Goal: Task Accomplishment & Management: Complete application form

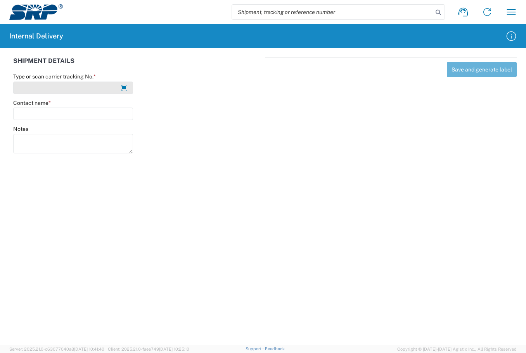
click at [54, 88] on input "Type or scan carrier tracking No. *" at bounding box center [73, 87] width 120 height 12
click at [45, 88] on input "MikeLind-Savage" at bounding box center [73, 87] width 120 height 12
click at [90, 87] on input "MikeLind-savage" at bounding box center [73, 87] width 120 height 12
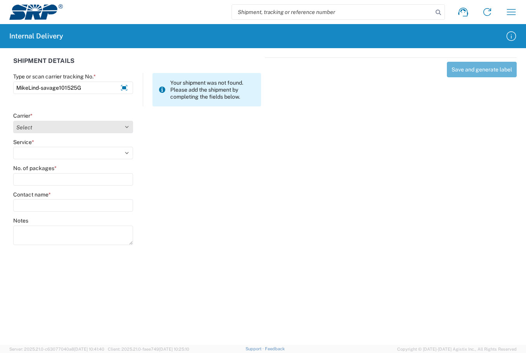
type input "MikeLind-savage101525G"
click at [125, 128] on select "Select Amazon Logistics ATI Trucking BC Dimerco Logistics Empire Southwest FedE…" at bounding box center [73, 127] width 120 height 12
select select "18713"
click at [13, 121] on select "Select Amazon Logistics ATI Trucking BC Dimerco Logistics Empire Southwest FedE…" at bounding box center [73, 127] width 120 height 12
click at [126, 154] on select "Select Ground Inter-Office" at bounding box center [73, 153] width 120 height 12
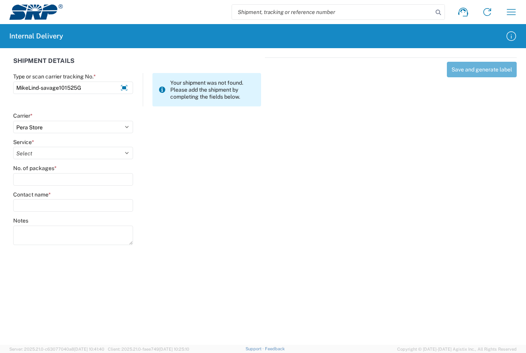
select select "35763"
click at [13, 147] on select "Select Ground Inter-Office" at bounding box center [73, 153] width 120 height 12
click at [60, 182] on input "No. of packages *" at bounding box center [73, 179] width 120 height 12
type input "1"
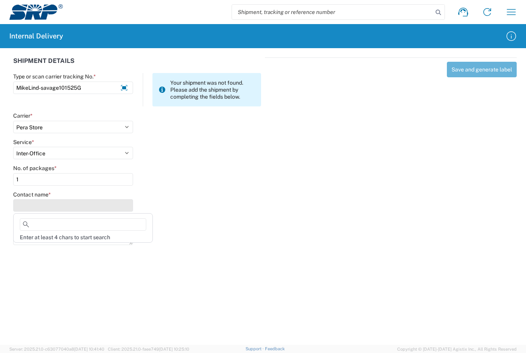
click at [58, 206] on input "Contact name *" at bounding box center [73, 205] width 120 height 12
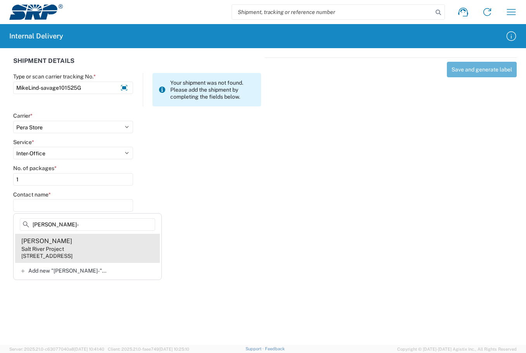
type input "Mike Lind-"
click at [39, 245] on div "Salt River Project" at bounding box center [42, 248] width 43 height 7
type input "Mike Lind-savage"
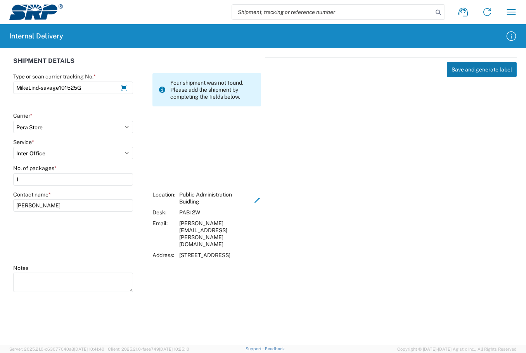
click at [458, 71] on button "Save and generate label" at bounding box center [482, 70] width 70 height 16
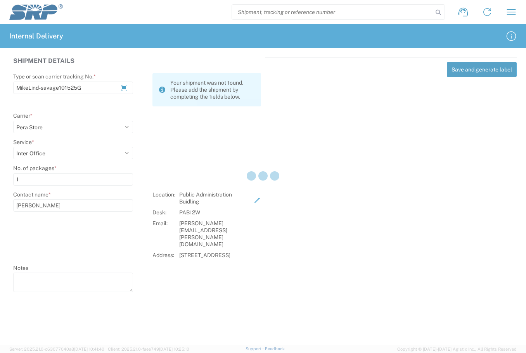
select select
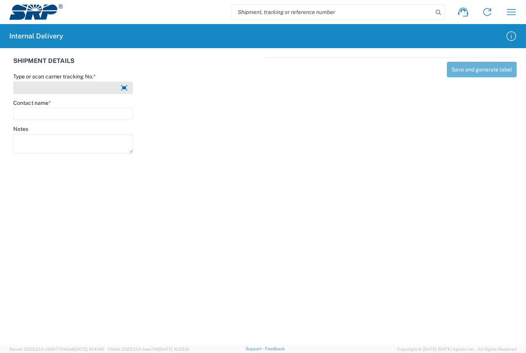
click at [64, 88] on input "Type or scan carrier tracking No. *" at bounding box center [73, 87] width 120 height 12
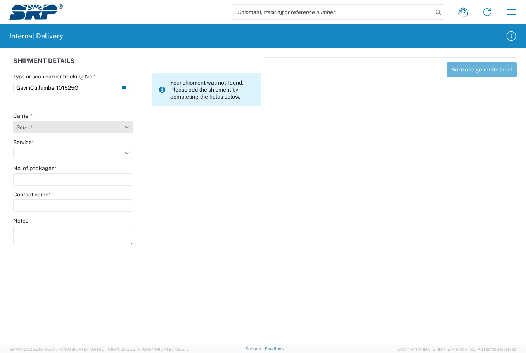
type input "GavinCullumber101525G"
click at [126, 126] on select "Select Amazon Logistics ATI Trucking BC Dimerco Logistics Empire Southwest FedE…" at bounding box center [73, 127] width 120 height 12
select select "18713"
click at [13, 121] on select "Select Amazon Logistics ATI Trucking BC Dimerco Logistics Empire Southwest FedE…" at bounding box center [73, 127] width 120 height 12
click at [128, 151] on select "Select Ground Inter-Office" at bounding box center [73, 153] width 120 height 12
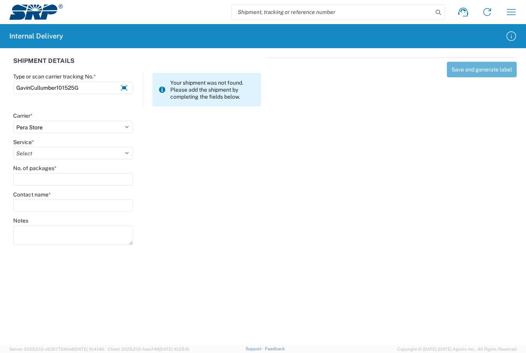
select select "35763"
click at [13, 147] on select "Select Ground Inter-Office" at bounding box center [73, 153] width 120 height 12
click at [48, 181] on input "No. of packages *" at bounding box center [73, 179] width 120 height 12
type input "1"
click at [31, 200] on input "Contact name *" at bounding box center [73, 205] width 120 height 12
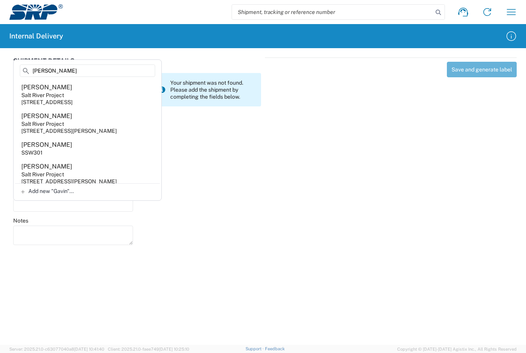
type input "Gavin"
click at [142, 36] on agx-form-header "Internal Delivery" at bounding box center [263, 36] width 526 height 24
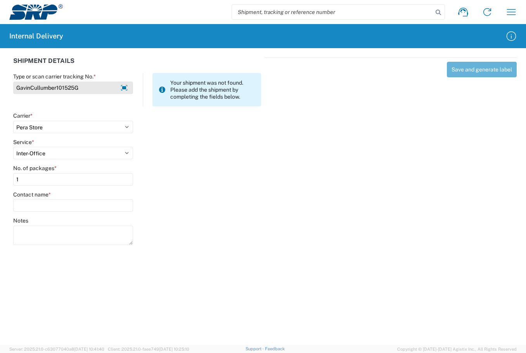
click at [96, 90] on input "GavinCullumber101525G" at bounding box center [73, 87] width 120 height 12
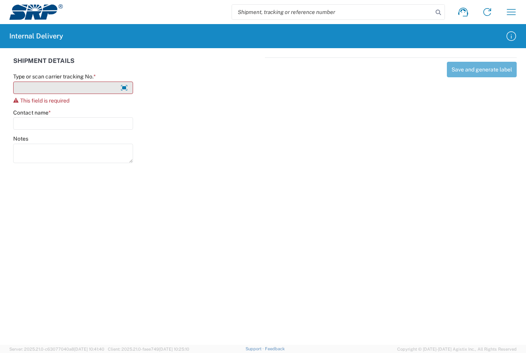
click at [73, 86] on input "Type or scan carrier tracking No. *" at bounding box center [73, 87] width 120 height 12
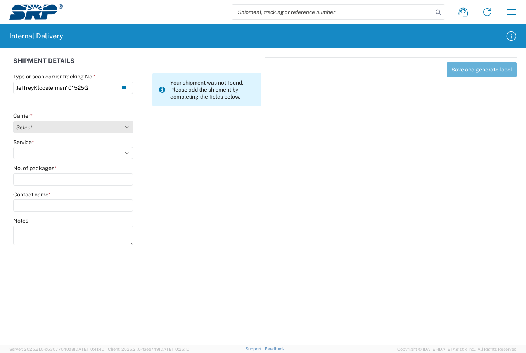
type input "JeffreyKloosterman101525G"
click at [125, 125] on select "Select Amazon Logistics ATI Trucking BC Dimerco Logistics Empire Southwest FedE…" at bounding box center [73, 127] width 120 height 12
select select "18713"
click at [13, 121] on select "Select Amazon Logistics ATI Trucking BC Dimerco Logistics Empire Southwest FedE…" at bounding box center [73, 127] width 120 height 12
click at [133, 152] on select "Select Ground Inter-Office" at bounding box center [73, 153] width 120 height 12
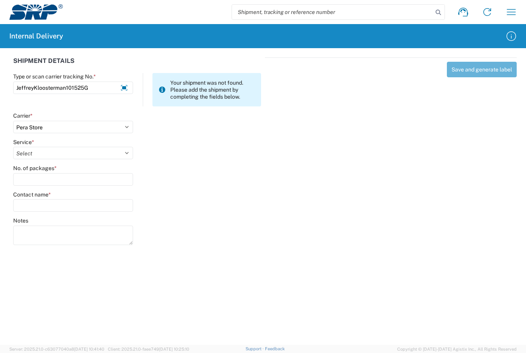
select select "35763"
click at [13, 147] on select "Select Ground Inter-Office" at bounding box center [73, 153] width 120 height 12
click at [44, 181] on input "No. of packages *" at bounding box center [73, 179] width 120 height 12
click at [47, 177] on input "No. of packages *" at bounding box center [73, 179] width 120 height 12
click at [79, 184] on input "No. of packages *" at bounding box center [73, 179] width 120 height 12
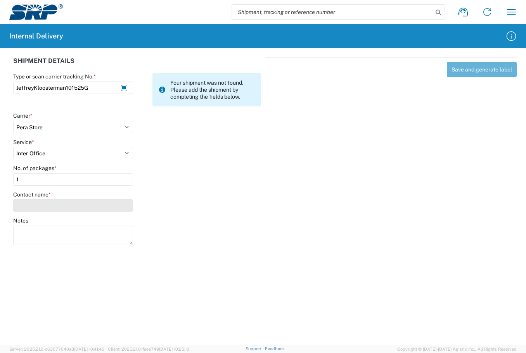
type input "1"
click at [68, 211] on input "Contact name *" at bounding box center [73, 205] width 120 height 12
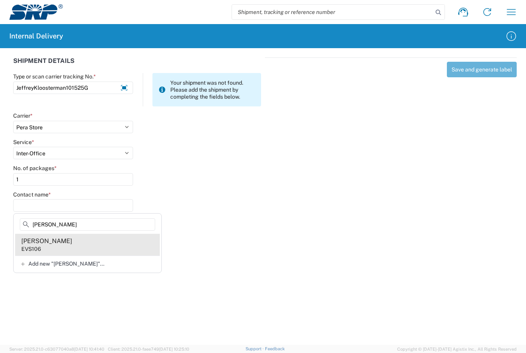
type input "Jeffrey Kl"
click at [53, 239] on div "Jeffrey Kloosterman" at bounding box center [46, 241] width 51 height 9
type input "Jeffrey Kloosterman"
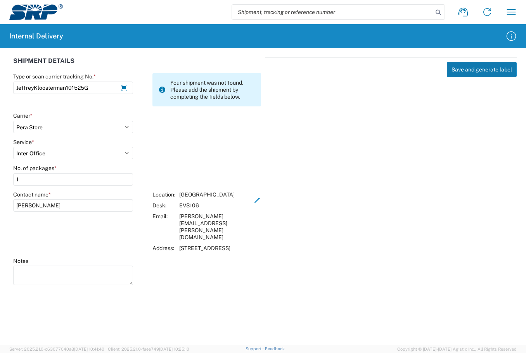
click at [465, 69] on button "Save and generate label" at bounding box center [482, 70] width 70 height 16
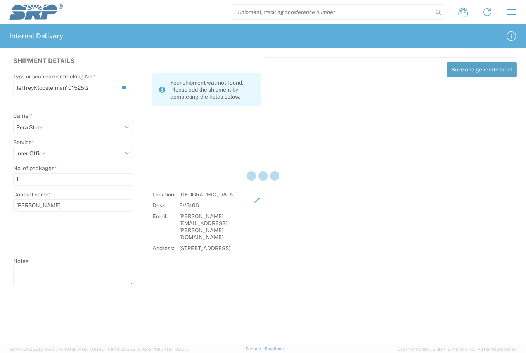
select select
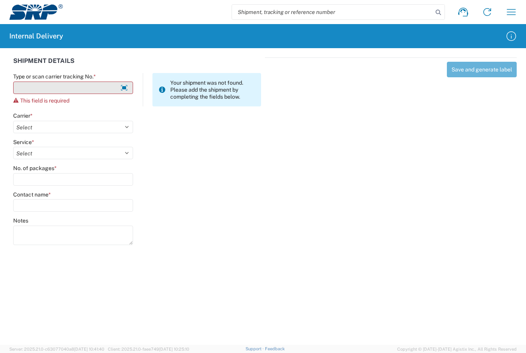
click at [85, 87] on input "Type or scan carrier tracking No. *" at bounding box center [73, 87] width 120 height 12
click at [98, 89] on input "D'AndreWhite101525G" at bounding box center [73, 87] width 120 height 12
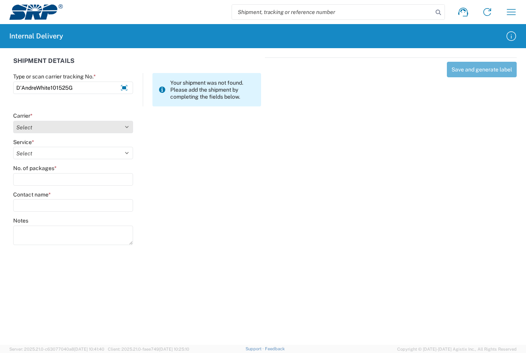
type input "D'AndreWhite101525G"
click at [81, 126] on select "Select Amazon Logistics ATI Trucking BC Dimerco Logistics Empire Southwest FedE…" at bounding box center [73, 127] width 120 height 12
select select "18713"
click at [13, 121] on select "Select Amazon Logistics ATI Trucking BC Dimerco Logistics Empire Southwest FedE…" at bounding box center [73, 127] width 120 height 12
click at [126, 152] on select "Select Ground Inter-Office" at bounding box center [73, 153] width 120 height 12
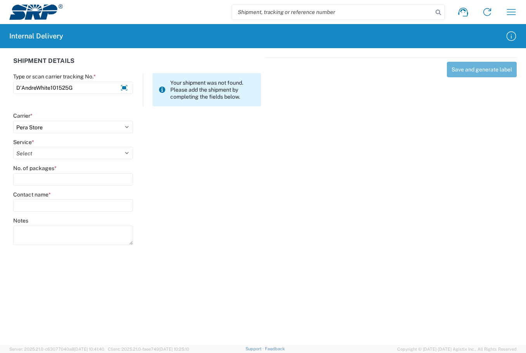
select select "35763"
click at [13, 147] on select "Select Ground Inter-Office" at bounding box center [73, 153] width 120 height 12
click at [57, 176] on input "No. of packages *" at bounding box center [73, 179] width 120 height 12
type input "2"
click at [48, 200] on input "Contact name *" at bounding box center [73, 205] width 120 height 12
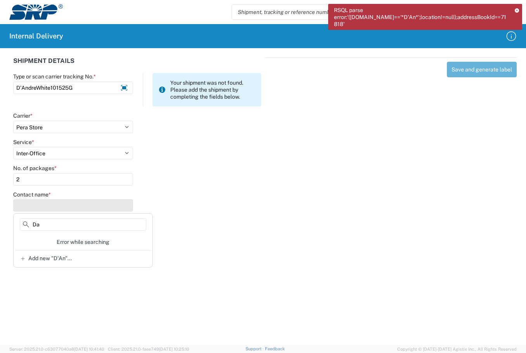
type input "D"
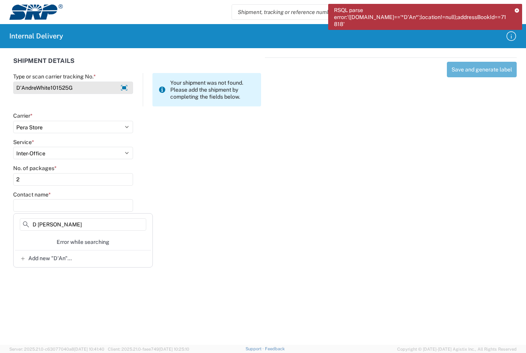
type input "D Andre White"
click at [21, 85] on input "D'AndreWhite101525G" at bounding box center [73, 87] width 120 height 12
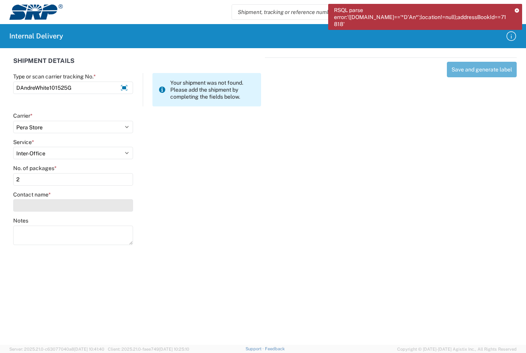
type input "DAndreWhite101525G"
click at [46, 207] on input "Contact name *" at bounding box center [73, 205] width 120 height 12
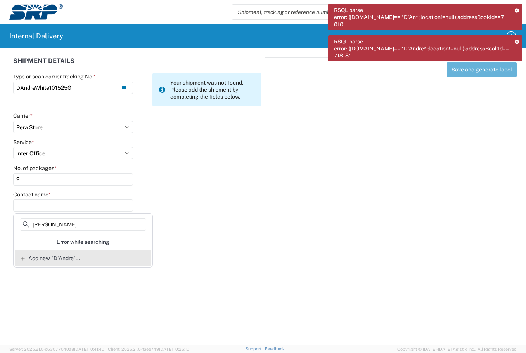
type input "Dandre White"
click at [65, 262] on div "Add new "D'Andre"..." at bounding box center [83, 258] width 136 height 16
type input "D'Andre"
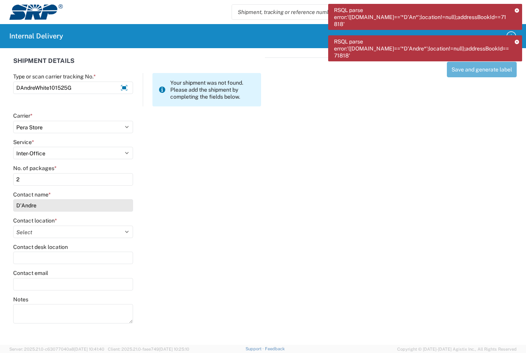
click at [111, 201] on input "D'Andre" at bounding box center [73, 205] width 120 height 12
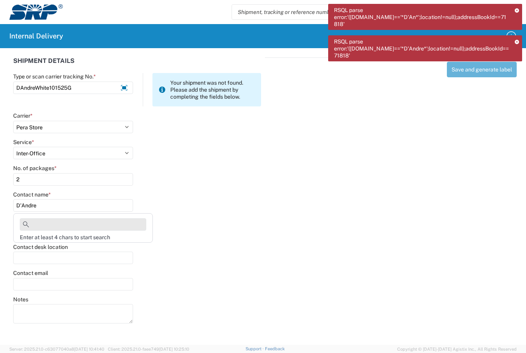
click at [69, 221] on input at bounding box center [83, 224] width 126 height 12
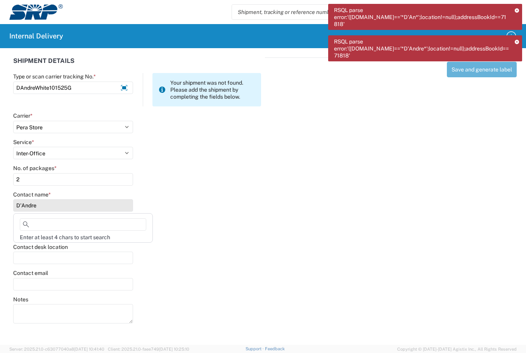
click at [68, 204] on input "D'Andre" at bounding box center [73, 205] width 120 height 12
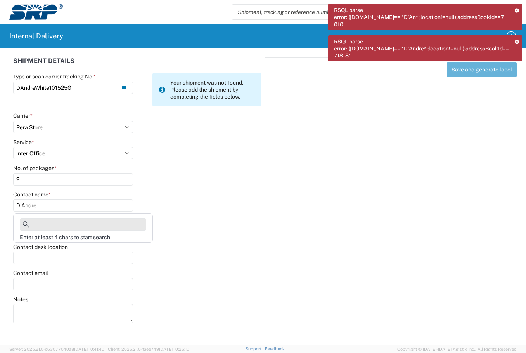
click at [72, 225] on input at bounding box center [83, 224] width 126 height 12
click at [131, 223] on input at bounding box center [83, 224] width 126 height 12
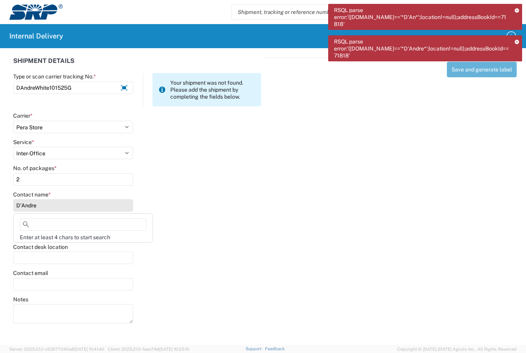
click at [74, 207] on input "D'Andre" at bounding box center [73, 205] width 120 height 12
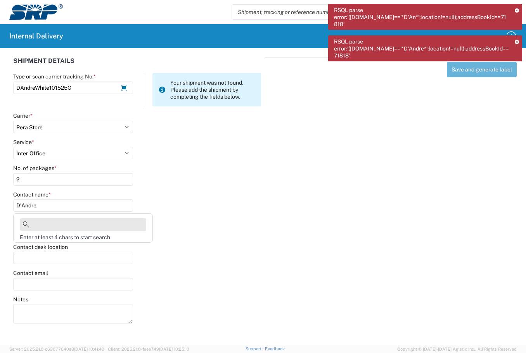
click at [59, 219] on input at bounding box center [83, 224] width 126 height 12
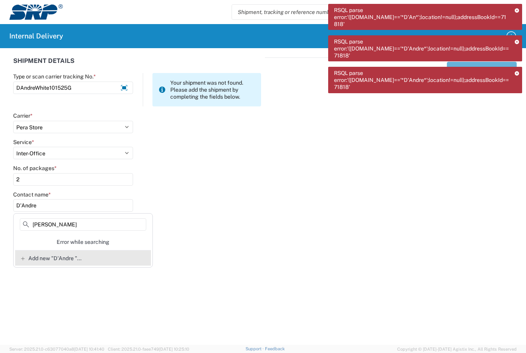
type input "D'Andre White"
click at [67, 261] on div "Add new "D'Andre "..." at bounding box center [83, 258] width 136 height 16
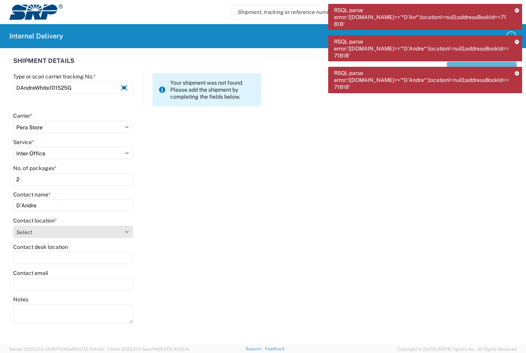
click at [128, 232] on select "Select [GEOGRAPHIC_DATA] Facility 27th [GEOGRAPHIC_DATA] [GEOGRAPHIC_DATA] [PER…" at bounding box center [73, 231] width 120 height 12
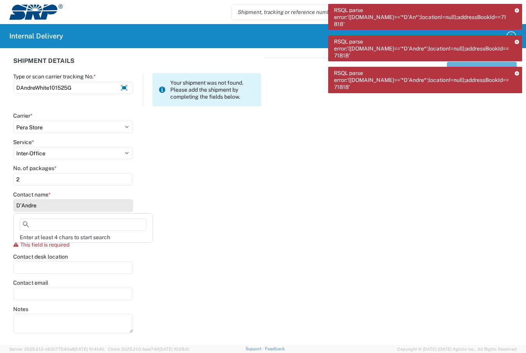
click at [98, 209] on input "D'Andre" at bounding box center [73, 205] width 120 height 12
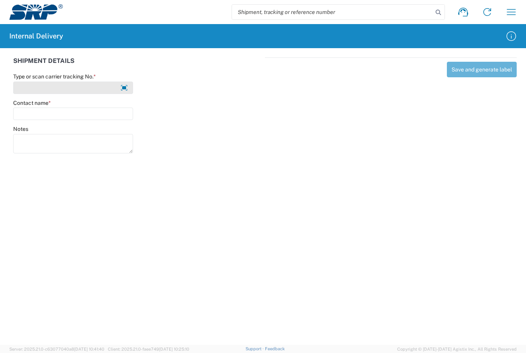
click at [66, 87] on input "Type or scan carrier tracking No. *" at bounding box center [73, 87] width 120 height 12
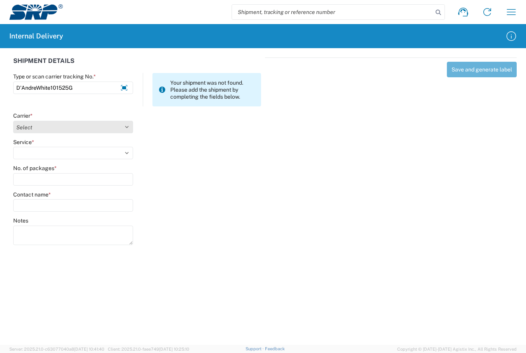
type input "D'AndreWhite101525G"
click at [127, 123] on select "Select Amazon Logistics ATI Trucking BC Dimerco Logistics Empire Southwest FedE…" at bounding box center [73, 127] width 120 height 12
select select "18713"
click at [13, 121] on select "Select Amazon Logistics ATI Trucking BC Dimerco Logistics Empire Southwest FedE…" at bounding box center [73, 127] width 120 height 12
click at [127, 154] on select "Select Ground Inter-Office" at bounding box center [73, 153] width 120 height 12
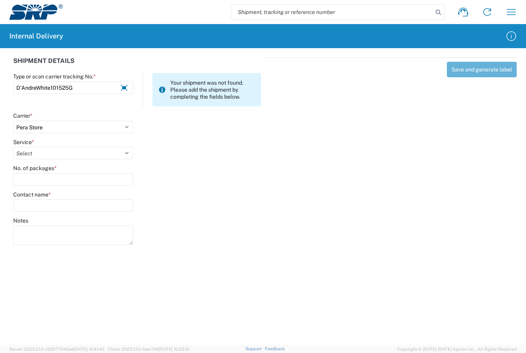
select select "35763"
click at [13, 147] on select "Select Ground Inter-Office" at bounding box center [73, 153] width 120 height 12
click at [91, 180] on input "No. of packages *" at bounding box center [73, 179] width 120 height 12
type input "2"
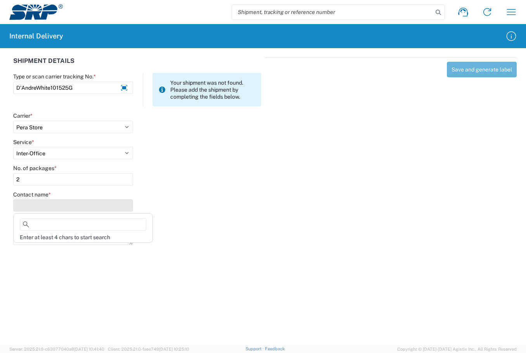
click at [78, 204] on input "Contact name *" at bounding box center [73, 205] width 120 height 12
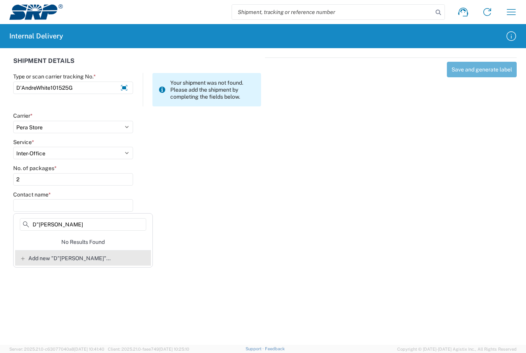
type input "D"[PERSON_NAME]"
click at [70, 261] on div "Add new "D"[PERSON_NAME]"..." at bounding box center [83, 258] width 136 height 16
type input "D"[PERSON_NAME]"
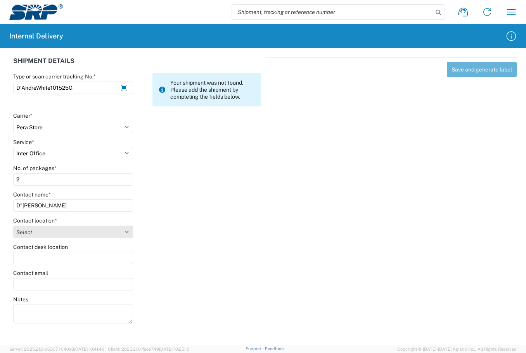
click at [126, 234] on select "Select 16th Street Facility 27th St Facility Agua Fria Generating Station Cooli…" at bounding box center [73, 231] width 120 height 12
select select "54819"
click at [13, 225] on select "Select 16th Street Facility 27th St Facility Agua Fria Generating Station Cooli…" at bounding box center [73, 231] width 120 height 12
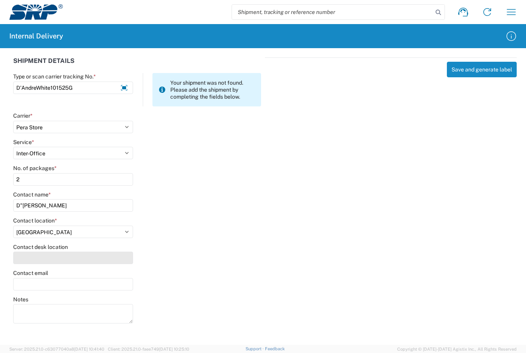
click at [74, 258] on input "Contact desk location" at bounding box center [73, 257] width 120 height 12
type input "EVS 104"
click at [463, 71] on button "Save and generate label" at bounding box center [482, 70] width 70 height 16
select select
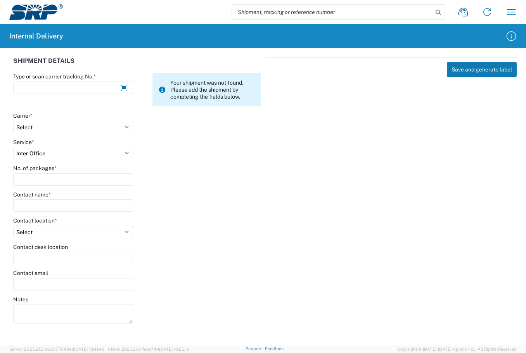
select select
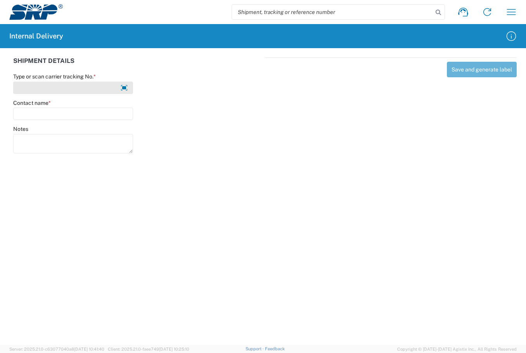
click at [55, 86] on input "Type or scan carrier tracking No. *" at bounding box center [73, 87] width 120 height 12
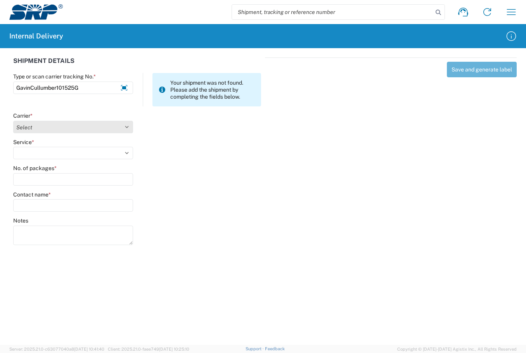
type input "GavinCullumber101525G"
click at [126, 126] on select "Select Amazon Logistics ATI Trucking BC Dimerco Logistics Empire Southwest FedE…" at bounding box center [73, 127] width 120 height 12
select select "18713"
click at [13, 121] on select "Select Amazon Logistics ATI Trucking BC Dimerco Logistics Empire Southwest FedE…" at bounding box center [73, 127] width 120 height 12
click at [131, 149] on select "Select Ground Inter-Office" at bounding box center [73, 153] width 120 height 12
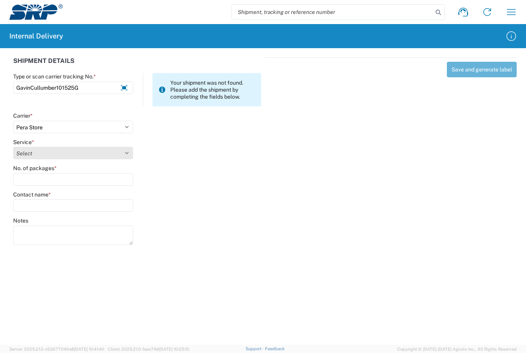
select select "35763"
click at [13, 147] on select "Select Ground Inter-Office" at bounding box center [73, 153] width 120 height 12
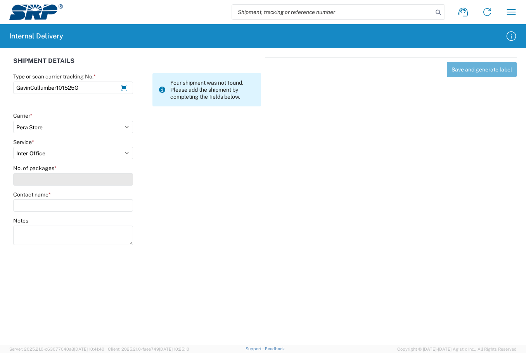
click at [34, 182] on input "No. of packages *" at bounding box center [73, 179] width 120 height 12
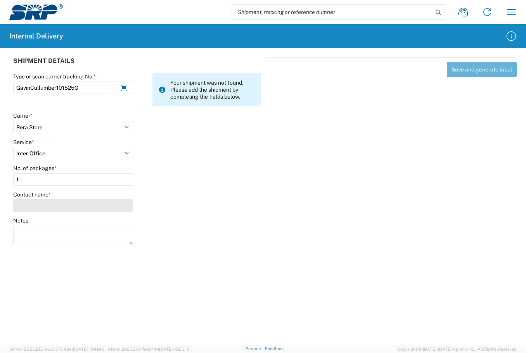
type input "1"
click at [48, 203] on input "Contact name *" at bounding box center [73, 205] width 120 height 12
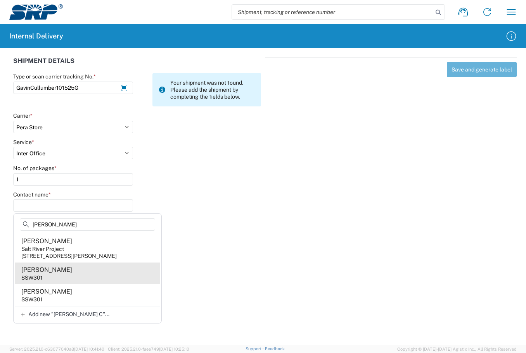
type input "[PERSON_NAME]"
click at [36, 281] on div "SSW301" at bounding box center [31, 277] width 21 height 7
type input "[PERSON_NAME]"
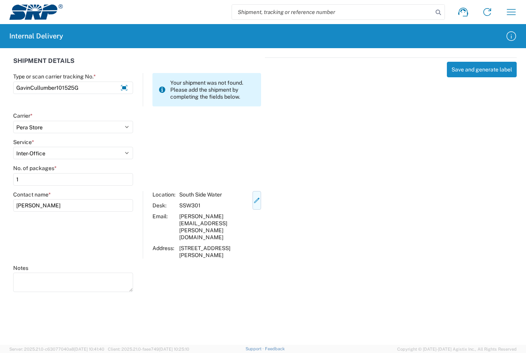
click at [260, 202] on icon "button" at bounding box center [256, 200] width 7 height 7
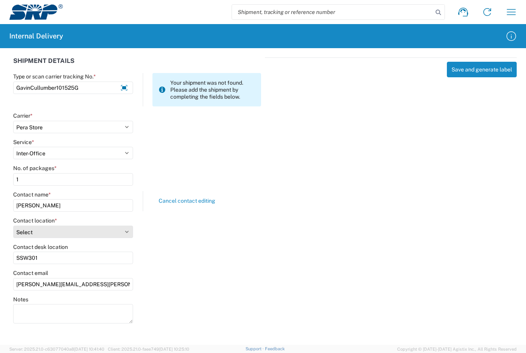
click at [126, 233] on select "Select [GEOGRAPHIC_DATA] Facility 27th [GEOGRAPHIC_DATA] [GEOGRAPHIC_DATA] [PER…" at bounding box center [73, 231] width 120 height 12
select select "54812"
click at [13, 225] on select "Select [GEOGRAPHIC_DATA] Facility 27th [GEOGRAPHIC_DATA] [GEOGRAPHIC_DATA] [PER…" at bounding box center [73, 231] width 120 height 12
click at [54, 256] on input "SSW301" at bounding box center [73, 257] width 120 height 12
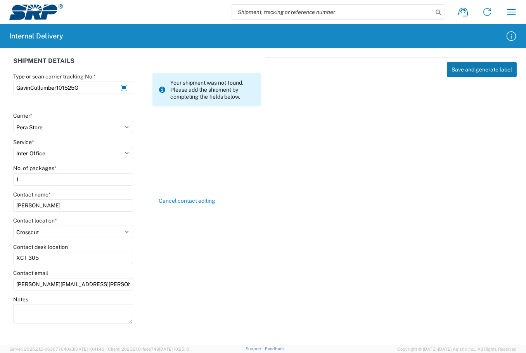
type input "XCT 305"
click at [468, 72] on button "Save and generate label" at bounding box center [482, 70] width 70 height 16
select select
